Goal: Navigation & Orientation: Find specific page/section

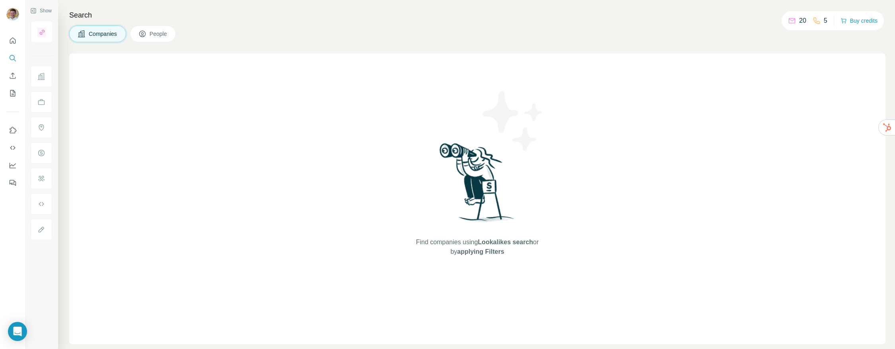
click at [11, 40] on icon "Quick start" at bounding box center [13, 41] width 8 height 8
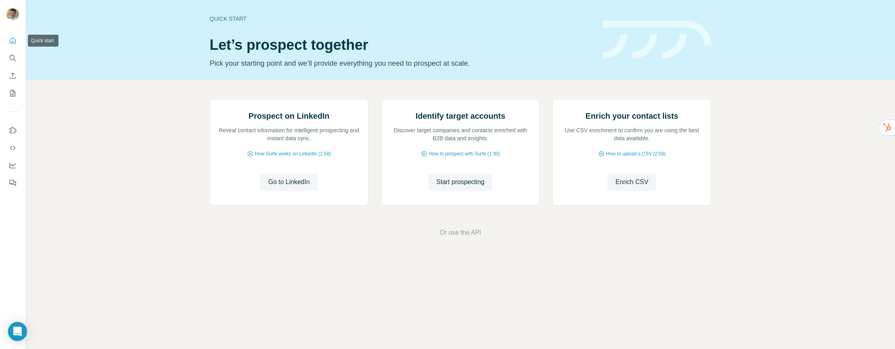
click at [11, 41] on icon "Quick start" at bounding box center [13, 41] width 8 height 8
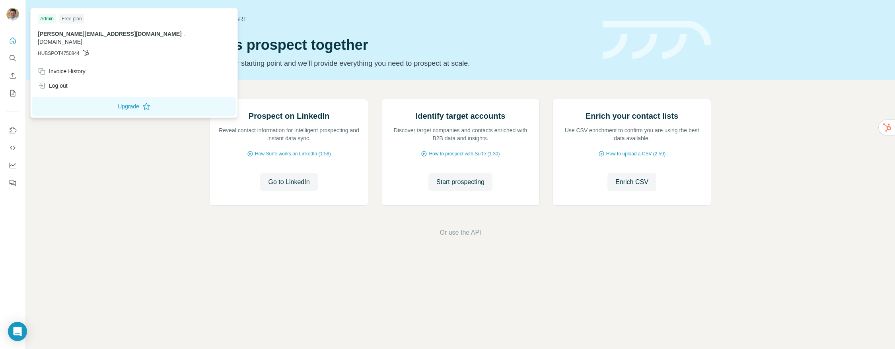
click at [13, 13] on img at bounding box center [12, 14] width 13 height 13
click at [48, 19] on div "Admin" at bounding box center [47, 19] width 18 height 10
click at [63, 67] on div "Invoice History" at bounding box center [62, 71] width 48 height 8
click at [131, 326] on span "Close" at bounding box center [131, 324] width 14 height 8
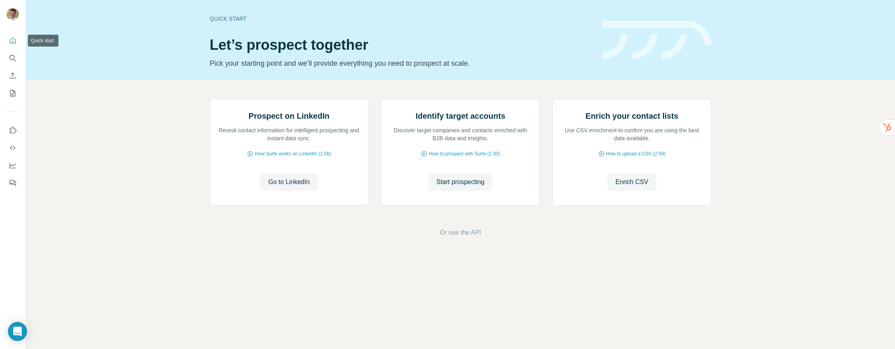
click at [14, 43] on icon "Quick start" at bounding box center [13, 41] width 8 height 8
click at [12, 43] on icon "Quick start" at bounding box center [13, 41] width 8 height 8
click at [15, 59] on icon "Search" at bounding box center [13, 58] width 8 height 8
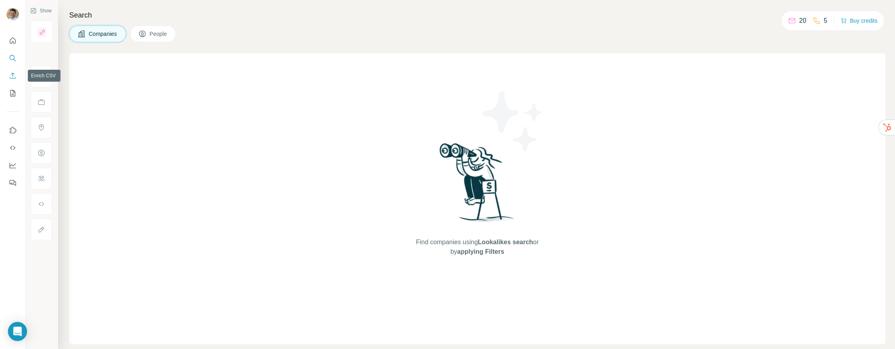
click at [13, 77] on icon "Enrich CSV" at bounding box center [13, 76] width 8 height 8
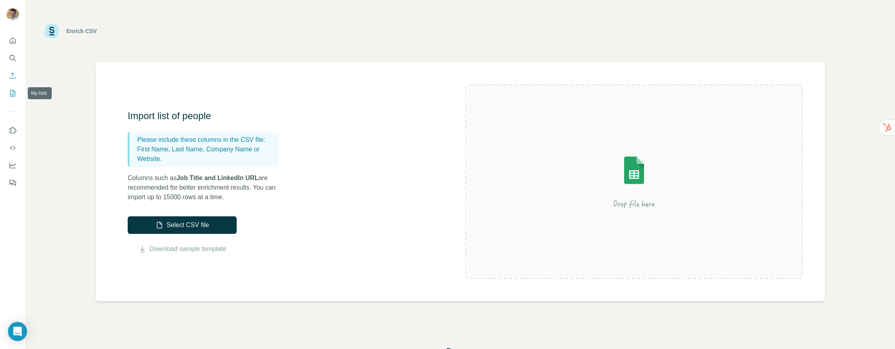
click at [12, 94] on icon "My lists" at bounding box center [13, 93] width 8 height 8
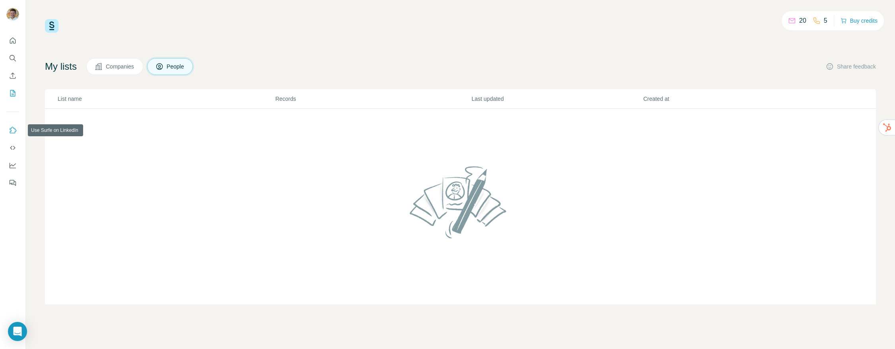
click at [12, 134] on button "Use Surfe on LinkedIn" at bounding box center [12, 130] width 13 height 14
click at [12, 166] on icon "Dashboard" at bounding box center [13, 165] width 8 height 8
